Goal: Task Accomplishment & Management: Use online tool/utility

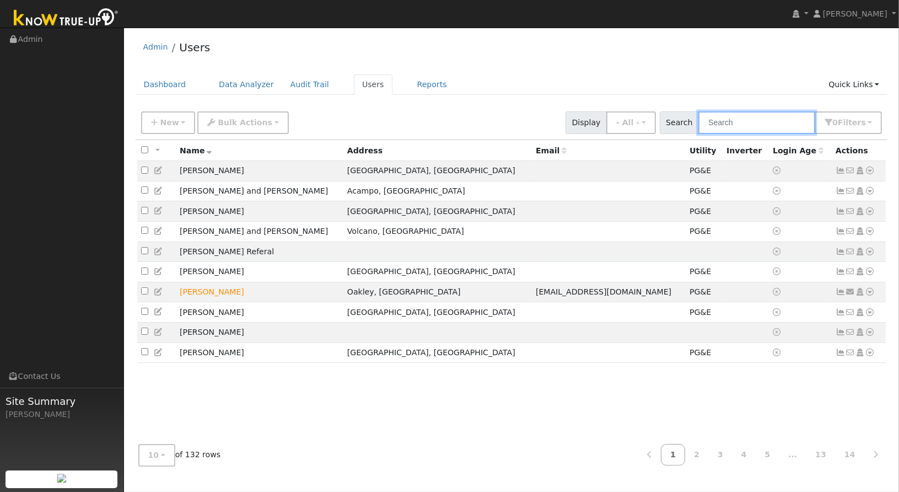
drag, startPoint x: 761, startPoint y: 127, endPoint x: 754, endPoint y: 123, distance: 7.7
click at [761, 126] on input "text" at bounding box center [756, 122] width 117 height 23
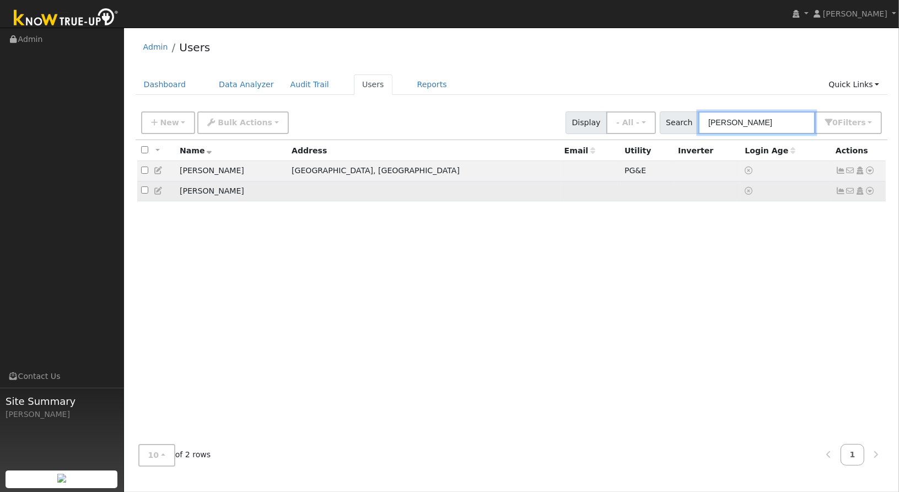
type input "[PERSON_NAME]"
click at [871, 194] on icon at bounding box center [870, 191] width 10 height 8
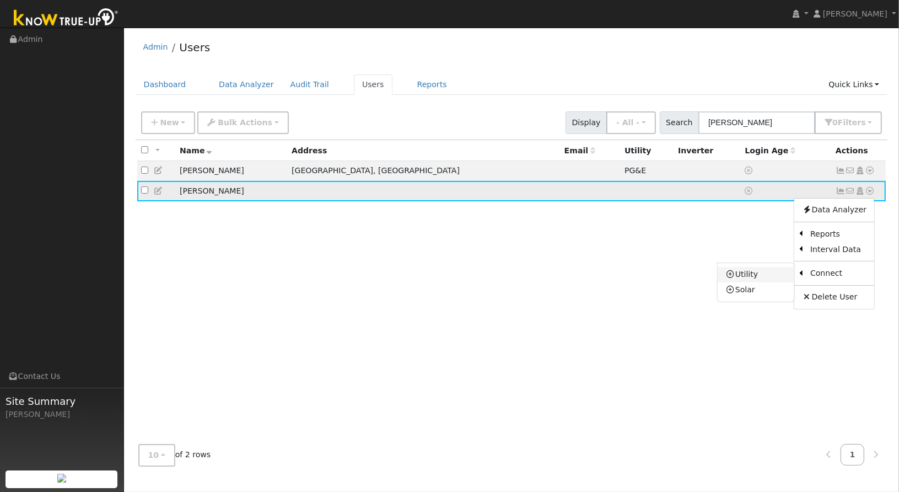
click at [753, 278] on link "Utility" at bounding box center [756, 274] width 77 height 15
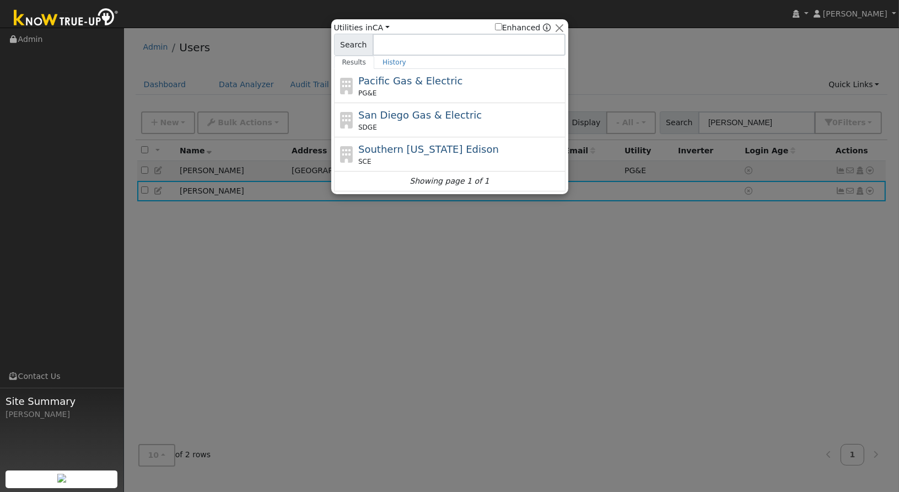
click at [457, 85] on div "Pacific Gas & Electric PG&E" at bounding box center [460, 85] width 204 height 25
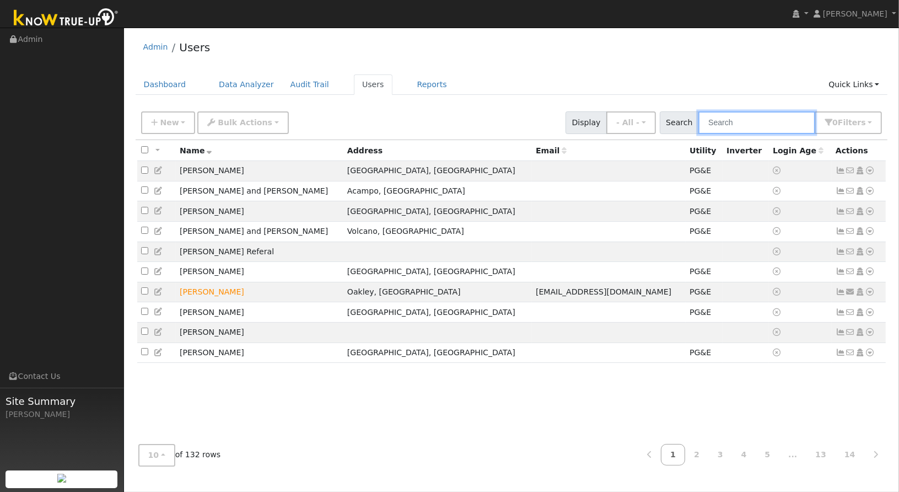
click at [738, 115] on input "text" at bounding box center [756, 122] width 117 height 23
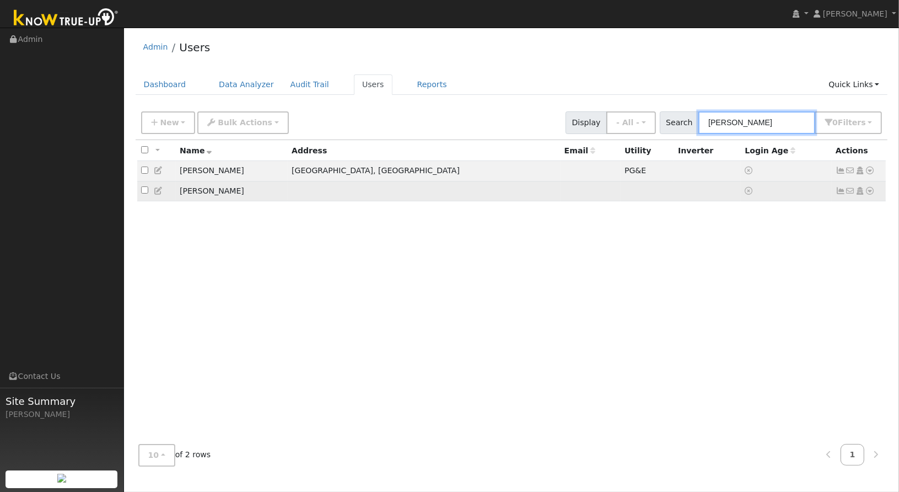
type input "[PERSON_NAME]"
click at [871, 191] on icon at bounding box center [870, 191] width 10 height 8
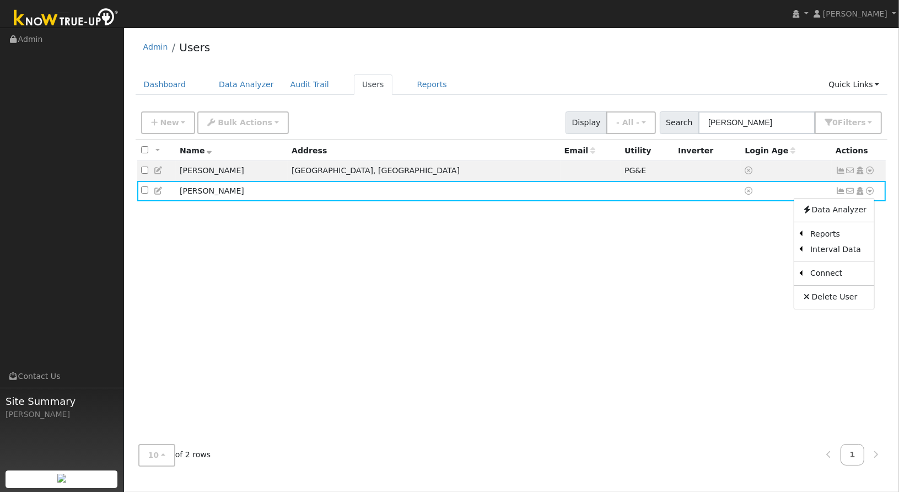
drag, startPoint x: 772, startPoint y: 272, endPoint x: 761, endPoint y: 271, distance: 11.1
click at [0, 0] on link "Utility" at bounding box center [0, 0] width 0 height 0
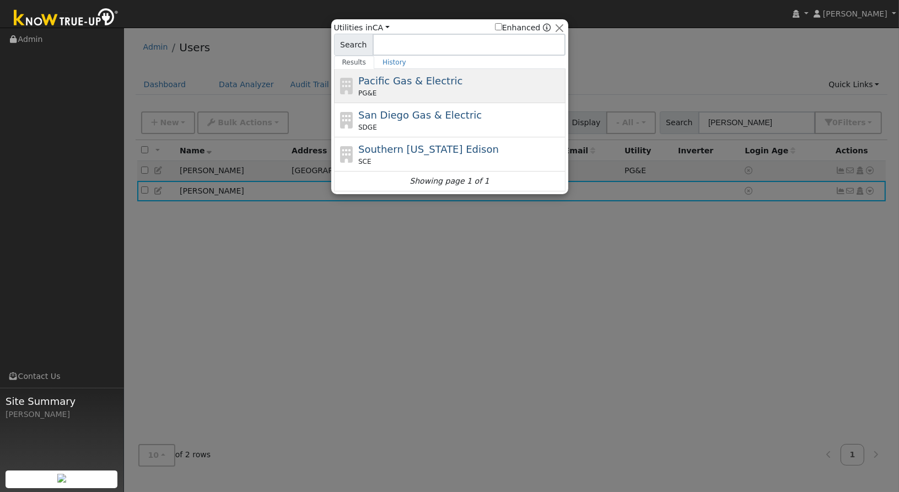
click at [372, 90] on span "PG&E" at bounding box center [367, 93] width 18 height 10
